Goal: Task Accomplishment & Management: Use online tool/utility

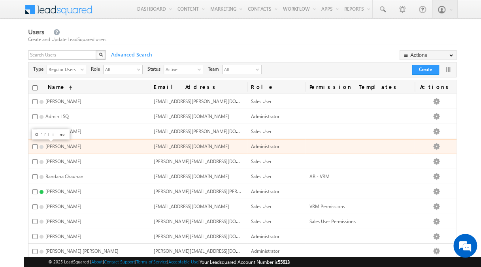
click at [42, 145] on span at bounding box center [42, 147] width 4 height 4
click at [79, 147] on span "Akshay Mahajan" at bounding box center [63, 146] width 36 height 6
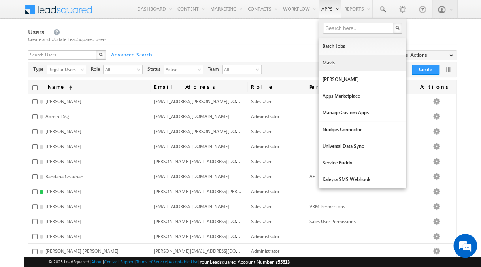
click at [338, 56] on link "Mavis" at bounding box center [362, 63] width 87 height 17
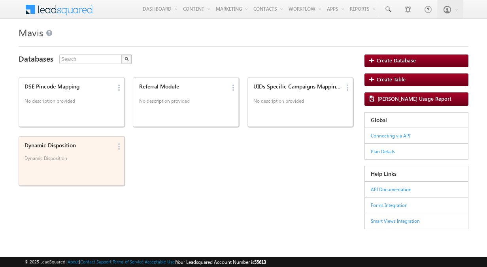
click at [89, 147] on div "Dynamic Disposition" at bounding box center [69, 145] width 88 height 7
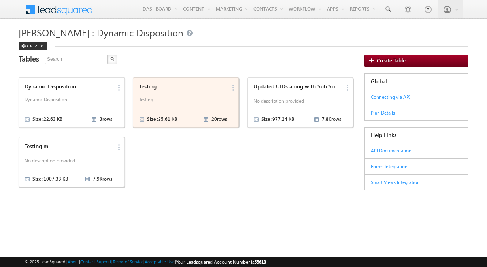
click at [160, 94] on div "Testing Testing Size : 25.61 KB 20 rows" at bounding box center [181, 102] width 90 height 43
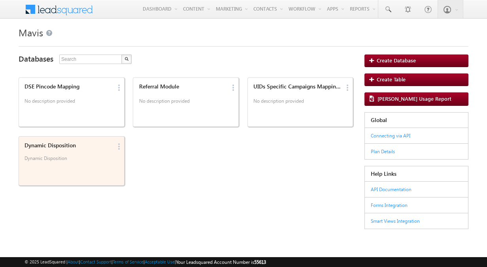
click at [64, 145] on div "Dynamic Disposition" at bounding box center [69, 145] width 88 height 7
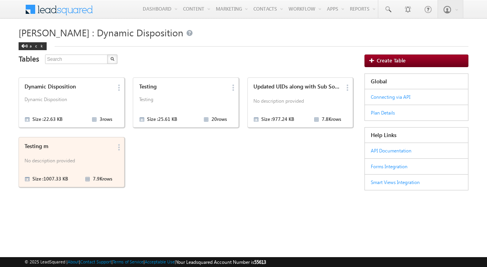
click at [45, 144] on div "Testing m" at bounding box center [69, 146] width 88 height 7
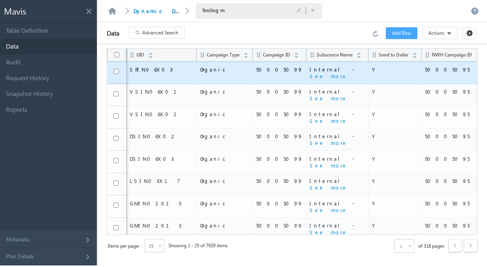
click at [256, 66] on span "50005099" at bounding box center [279, 69] width 47 height 7
click at [147, 69] on span "SPIN06X03" at bounding box center [161, 69] width 63 height 7
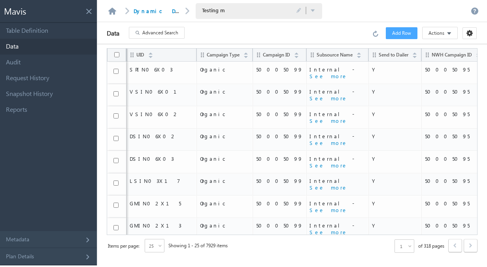
drag, startPoint x: 147, startPoint y: 69, endPoint x: 238, endPoint y: 31, distance: 98.5
click at [238, 31] on div "Data Advanced Search Error processing your request. Add Row Actions Import via …" at bounding box center [292, 33] width 390 height 22
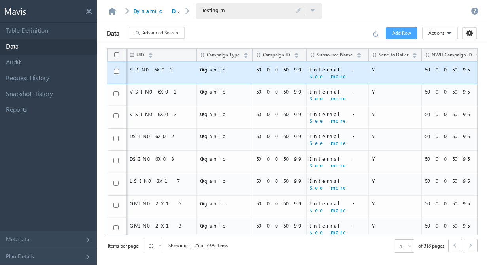
click at [256, 68] on span "50005099" at bounding box center [279, 69] width 47 height 7
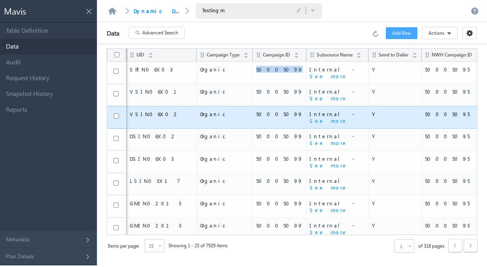
scroll to position [0, 84]
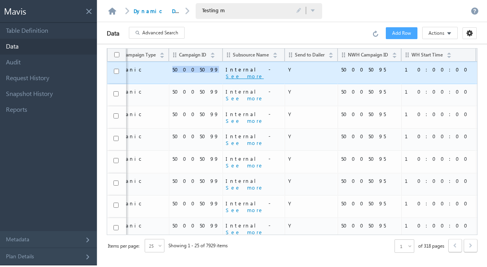
click at [226, 78] on button "See more" at bounding box center [245, 76] width 38 height 7
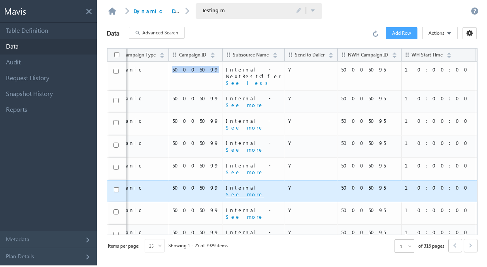
click at [226, 191] on button "See more" at bounding box center [245, 194] width 38 height 7
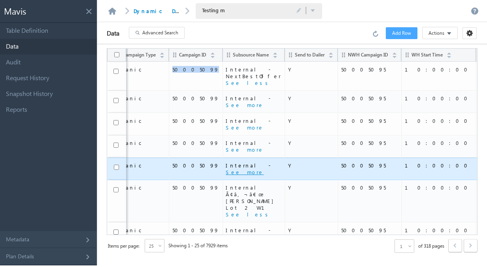
click at [226, 172] on button "See more" at bounding box center [245, 172] width 38 height 7
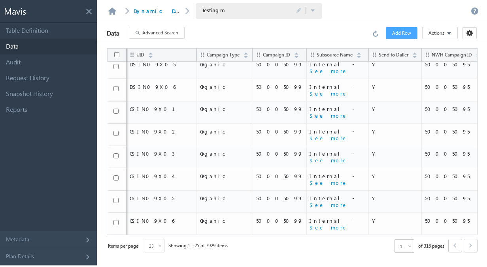
scroll to position [0, 0]
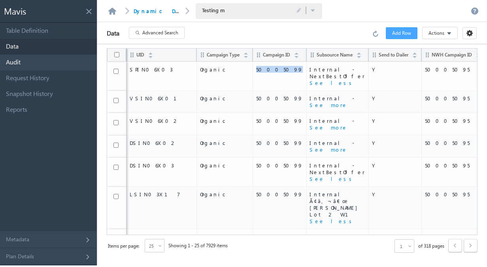
click at [9, 65] on link "Audit" at bounding box center [48, 63] width 97 height 16
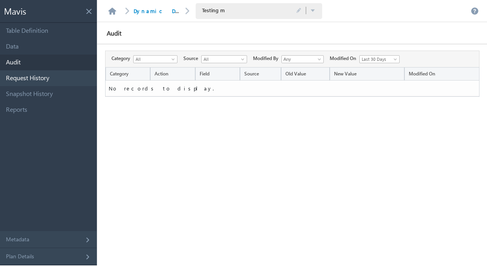
click at [18, 82] on link "Request History" at bounding box center [48, 78] width 97 height 16
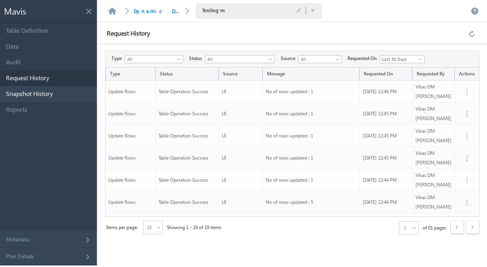
click at [20, 96] on link "Snapshot History" at bounding box center [48, 94] width 97 height 16
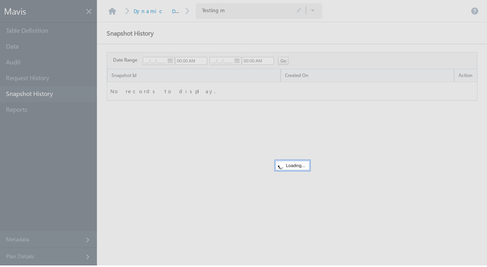
type input "09/24/2025"
type input "01:44 PM"
type input "09/25/2025"
type input "01:44 PM"
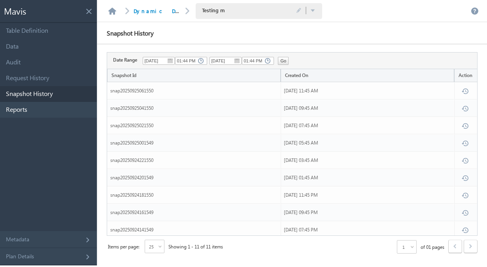
click at [17, 105] on link "Reports" at bounding box center [48, 110] width 97 height 16
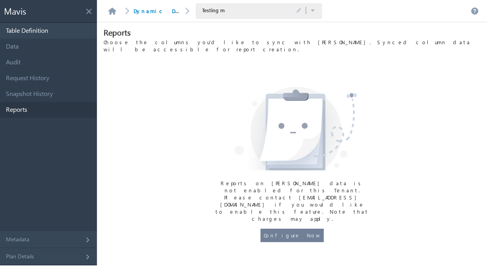
click at [21, 35] on link "Table Definition" at bounding box center [48, 31] width 97 height 16
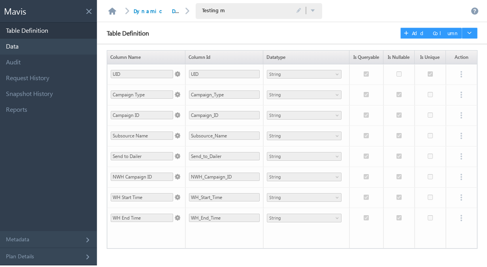
click at [17, 47] on link "Data" at bounding box center [48, 47] width 97 height 16
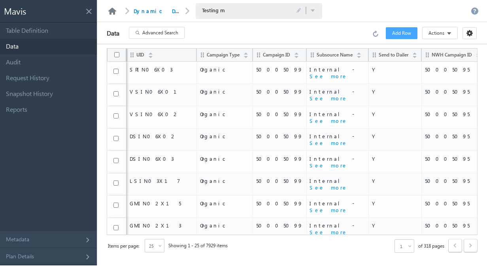
click at [112, 10] on link at bounding box center [111, 11] width 9 height 7
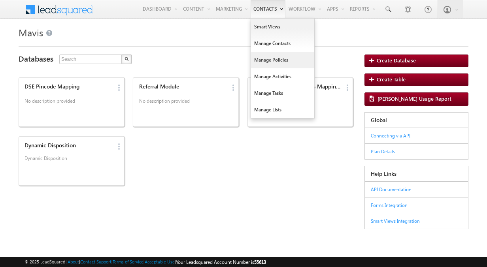
click at [266, 57] on link "Manage Policies" at bounding box center [282, 60] width 63 height 17
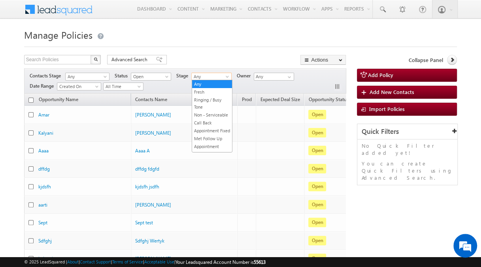
click at [222, 77] on span "Any" at bounding box center [211, 76] width 38 height 7
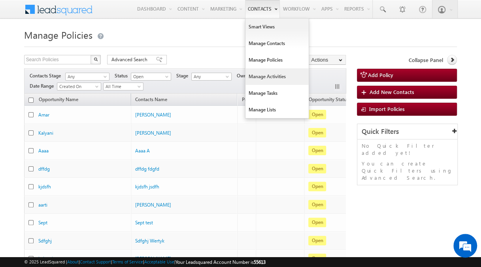
click at [268, 77] on link "Manage Activities" at bounding box center [276, 76] width 63 height 17
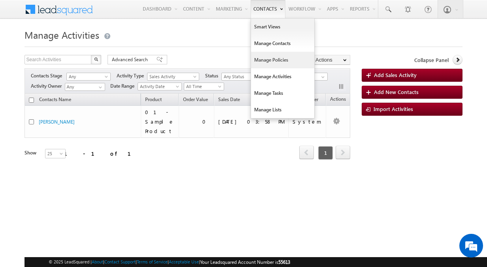
click at [268, 61] on link "Manage Policies" at bounding box center [282, 60] width 63 height 17
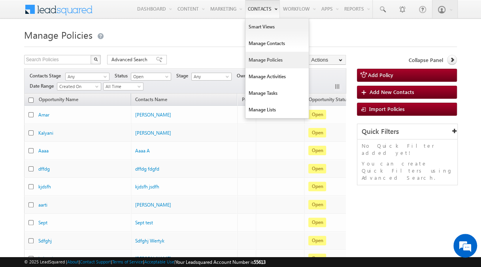
click at [264, 62] on link "Manage Policies" at bounding box center [276, 60] width 63 height 17
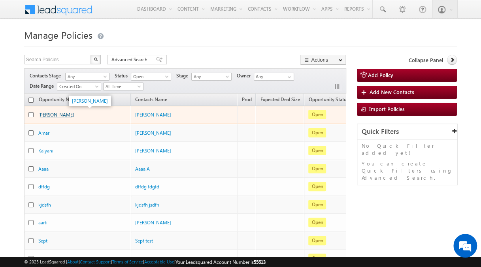
click at [45, 112] on link "[PERSON_NAME]" at bounding box center [56, 115] width 36 height 6
